Goal: Find specific page/section: Find specific page/section

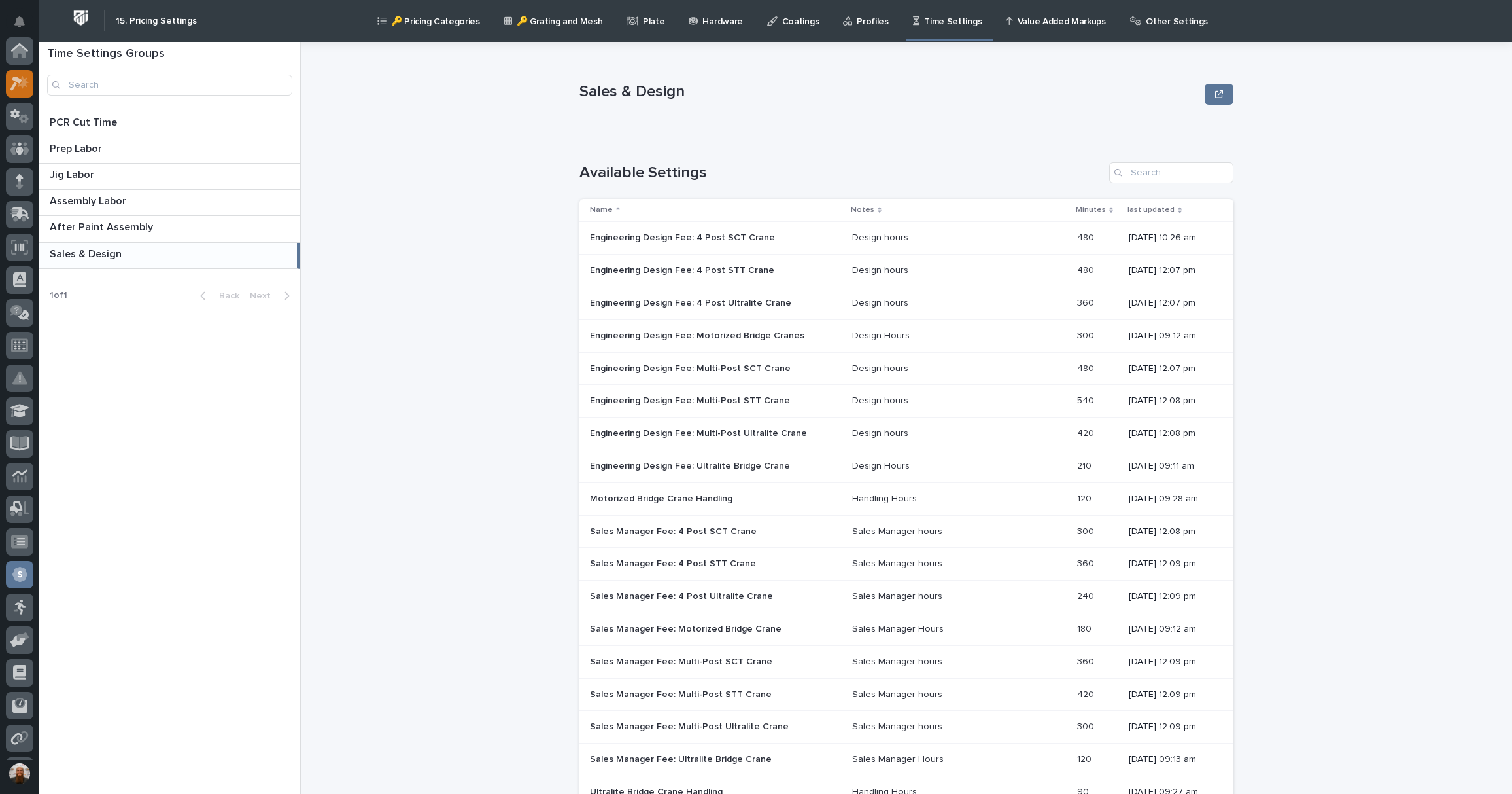
click at [20, 86] on icon at bounding box center [20, 83] width 19 height 15
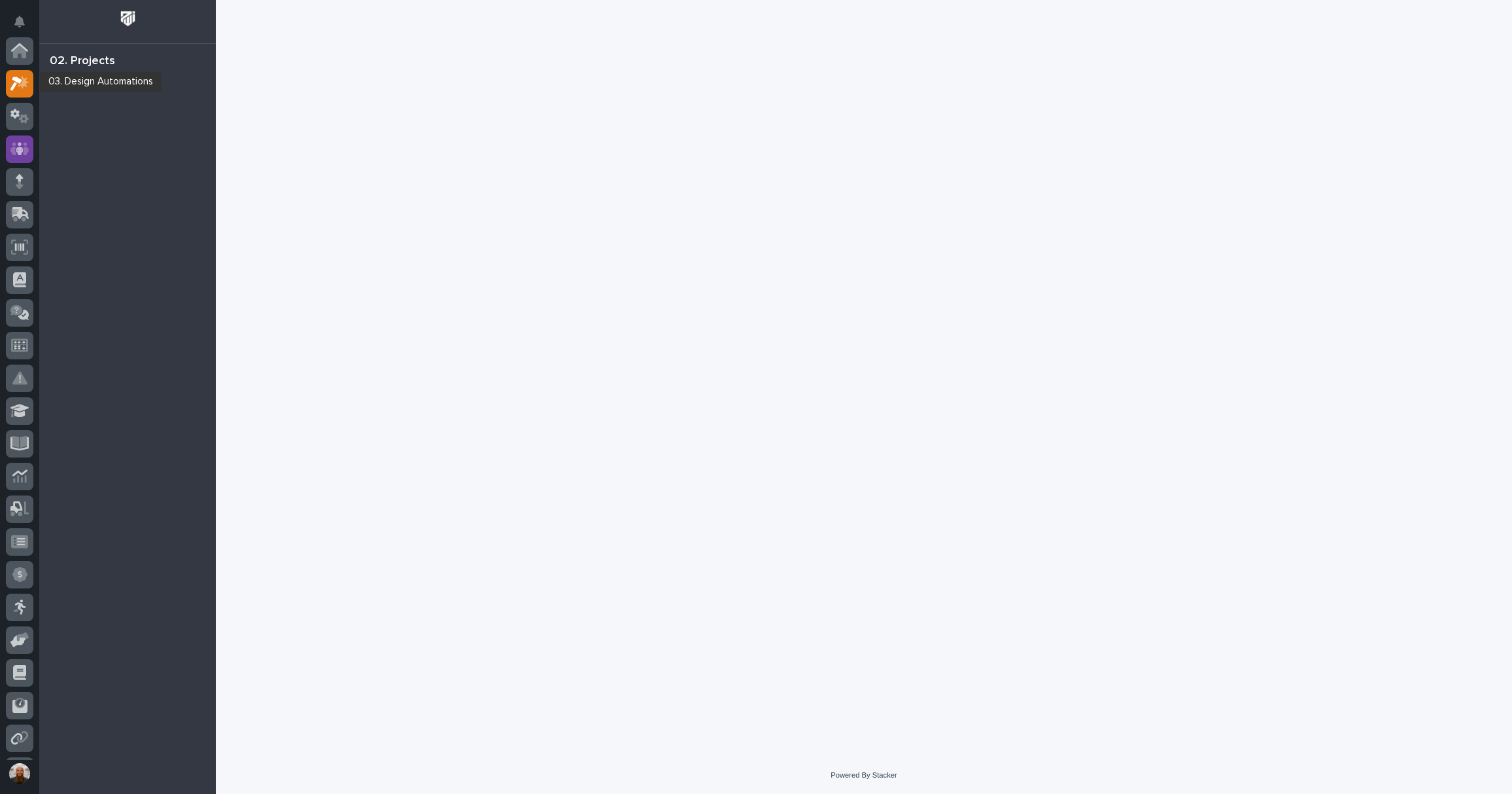
scroll to position [35, 0]
click at [23, 114] on icon at bounding box center [20, 113] width 19 height 15
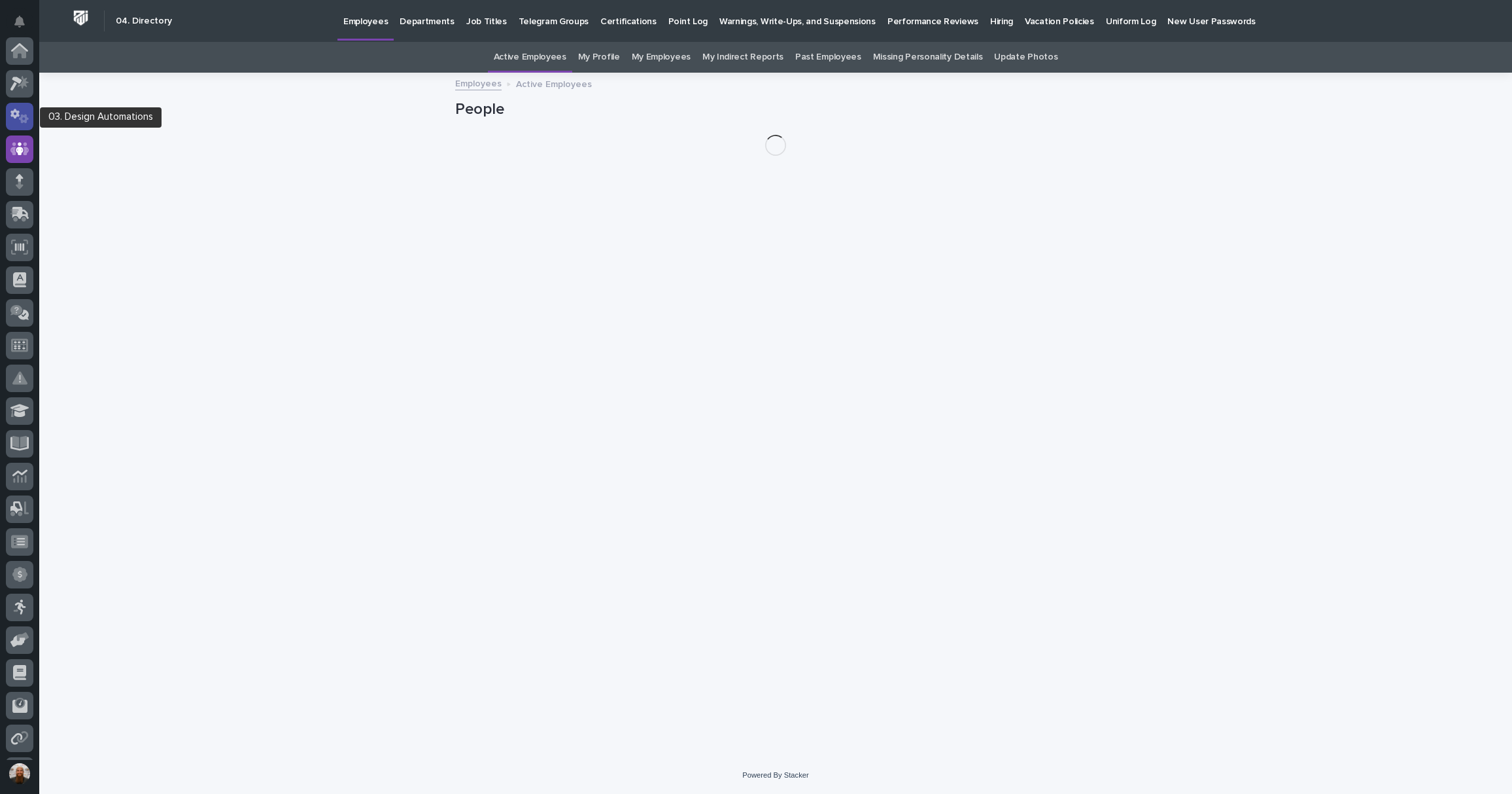
click at [23, 118] on icon at bounding box center [24, 118] width 10 height 9
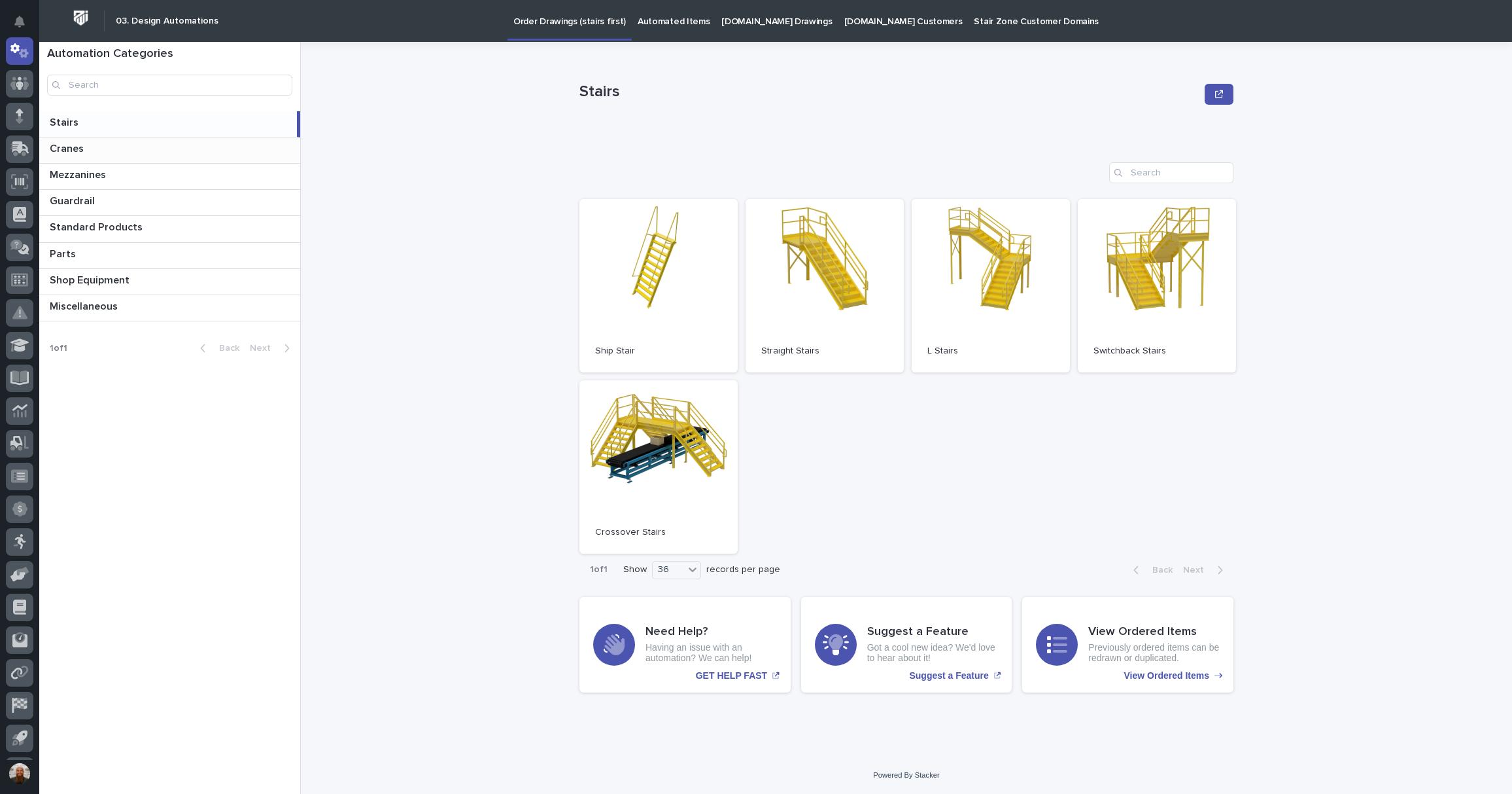
click at [176, 156] on div "Cranes Cranes" at bounding box center [170, 150] width 261 height 25
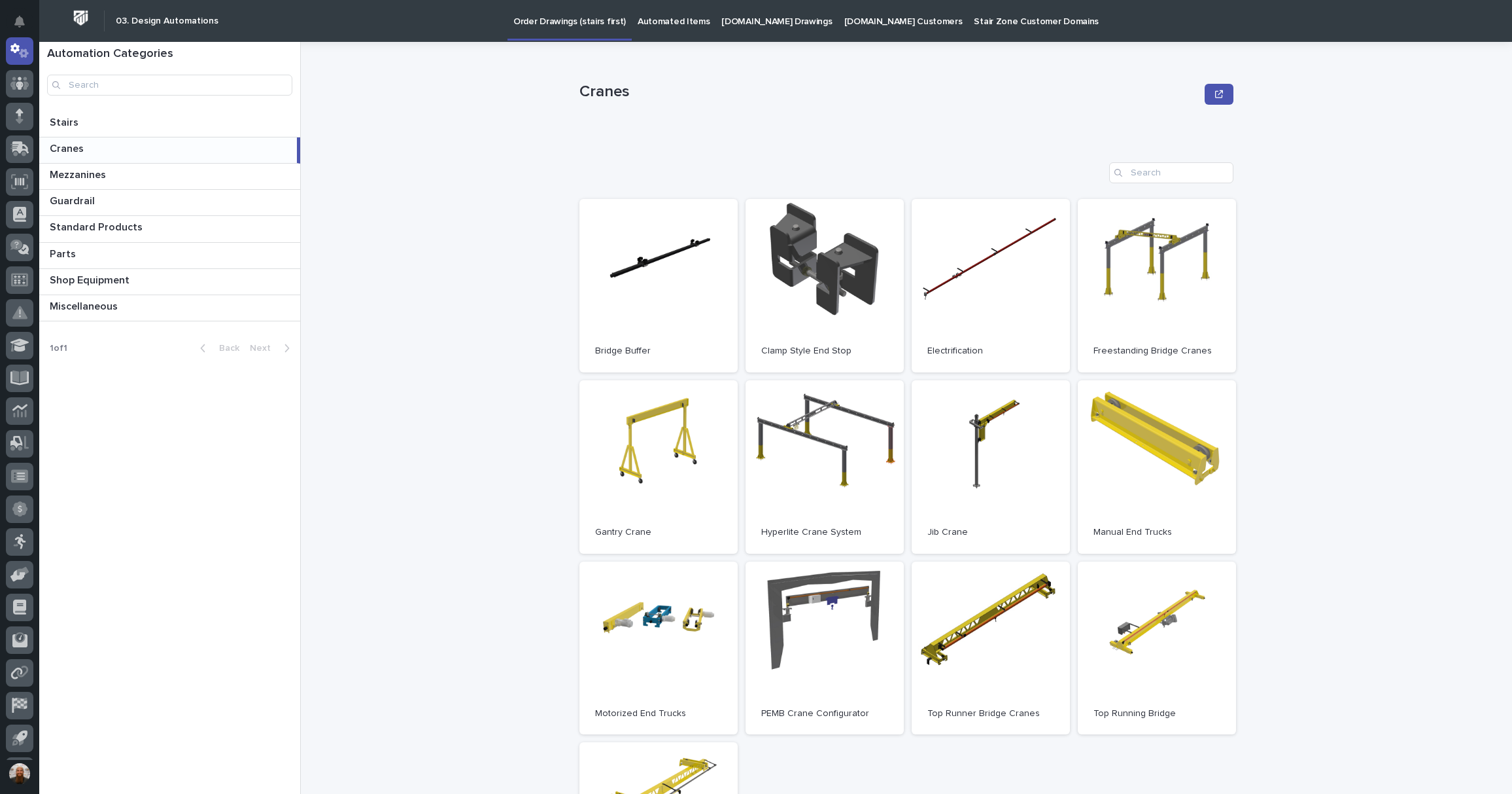
scroll to position [204, 0]
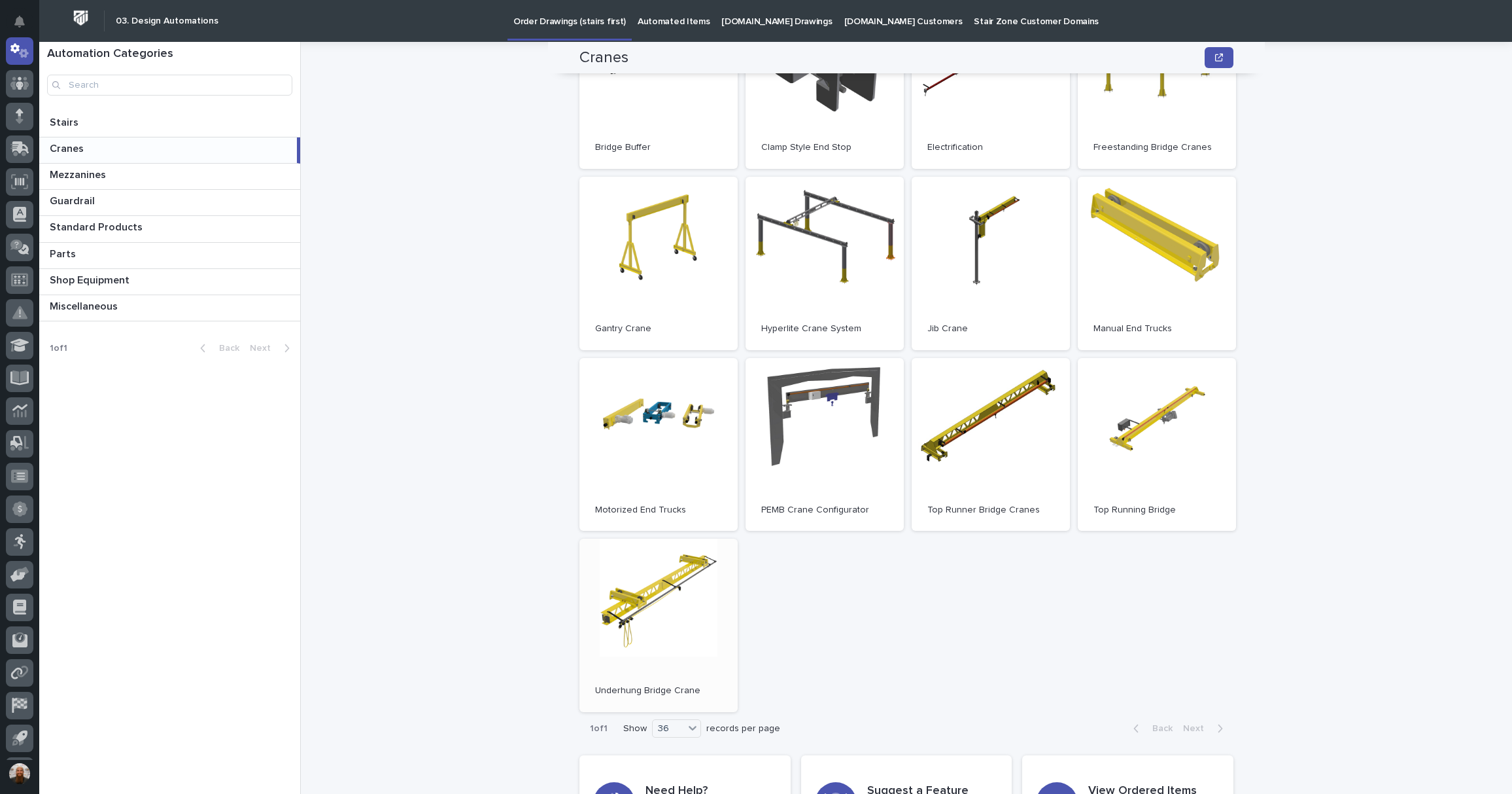
click at [677, 576] on link "Open" at bounding box center [658, 625] width 159 height 173
